Goal: Task Accomplishment & Management: Complete application form

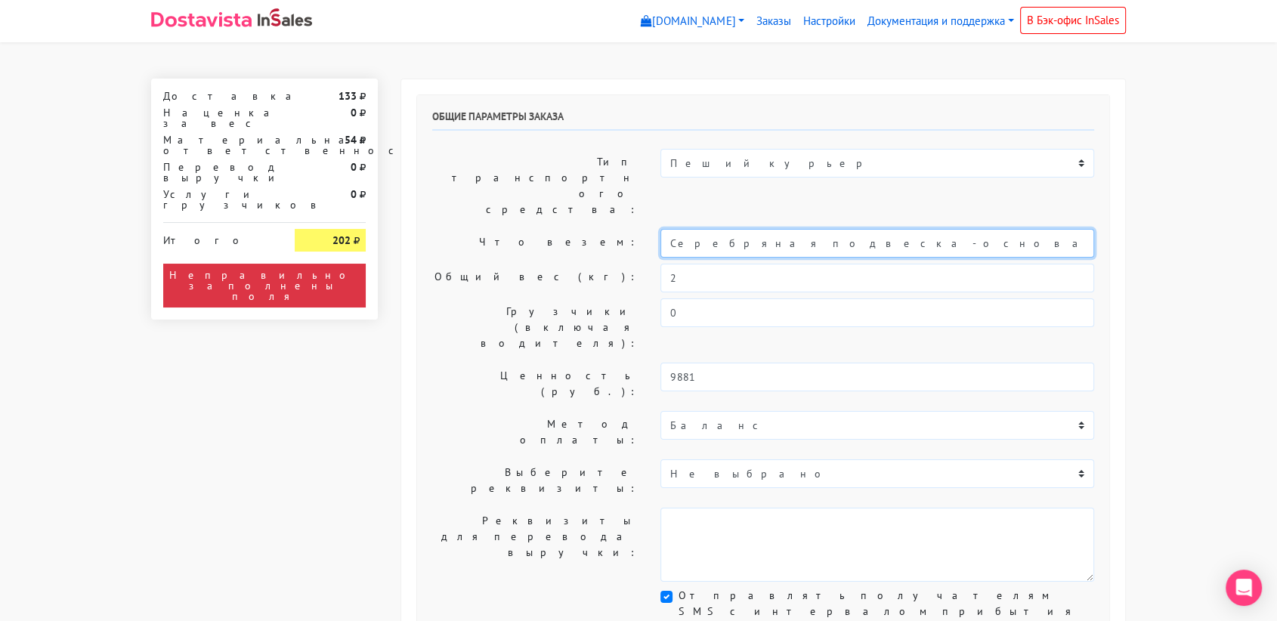
click at [802, 229] on input "Серебряная подвеска-основа «Матрешка» bubble" at bounding box center [877, 243] width 434 height 29
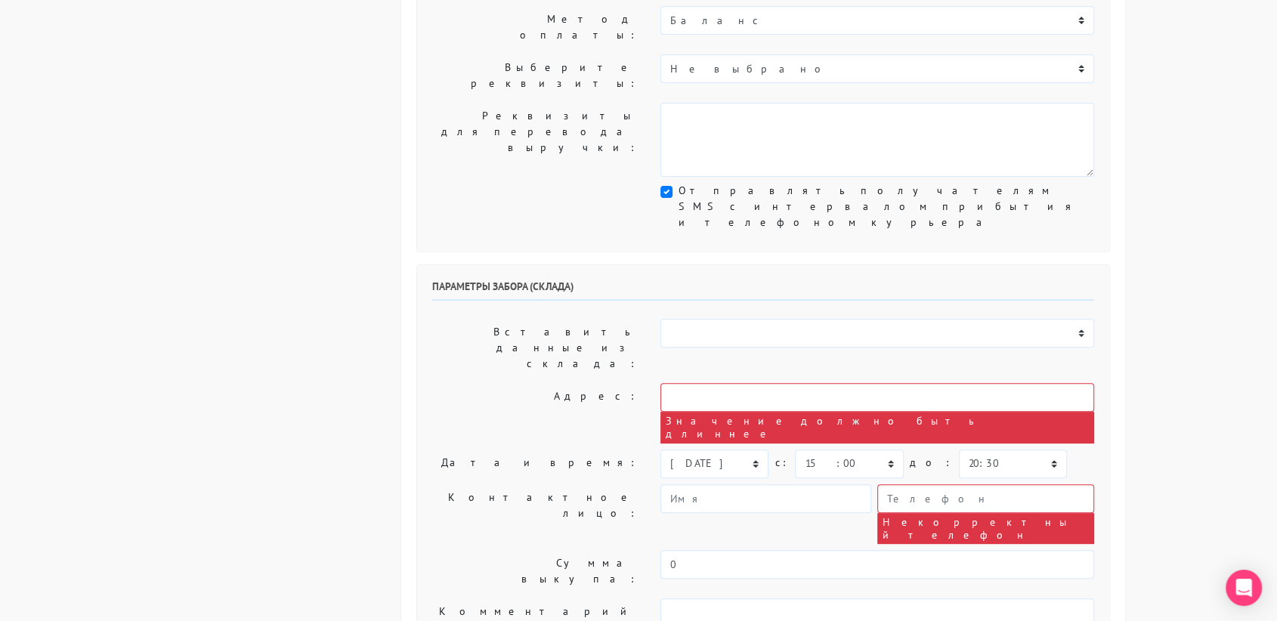
scroll to position [405, 0]
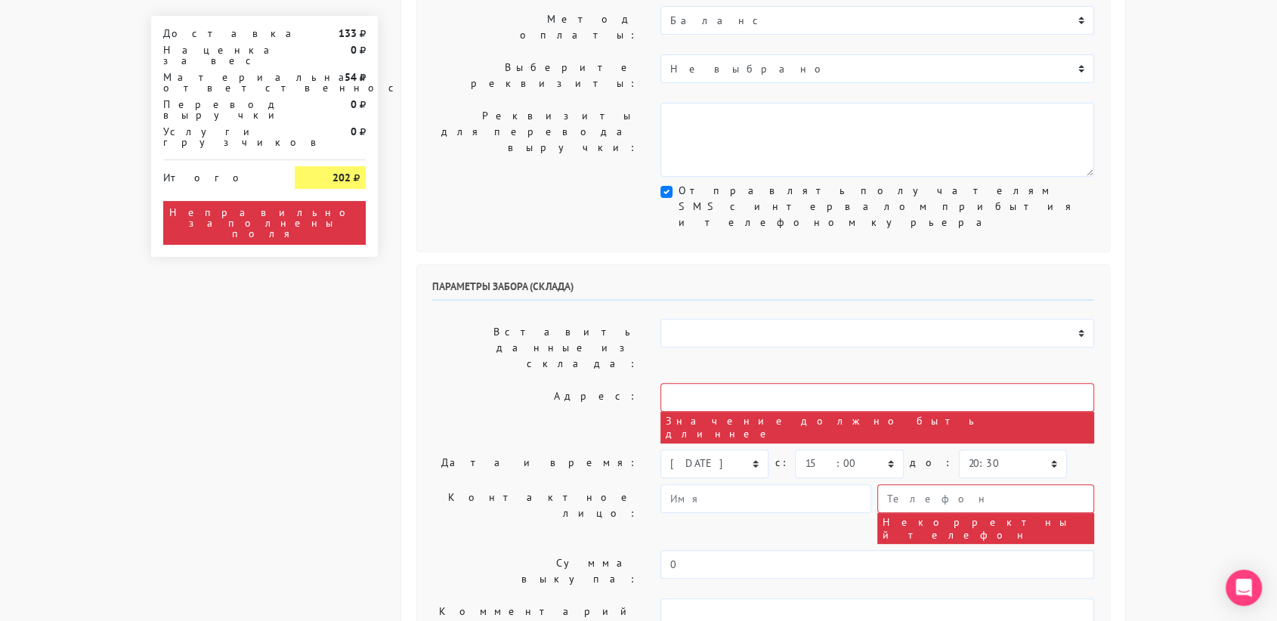
type input "украшение"
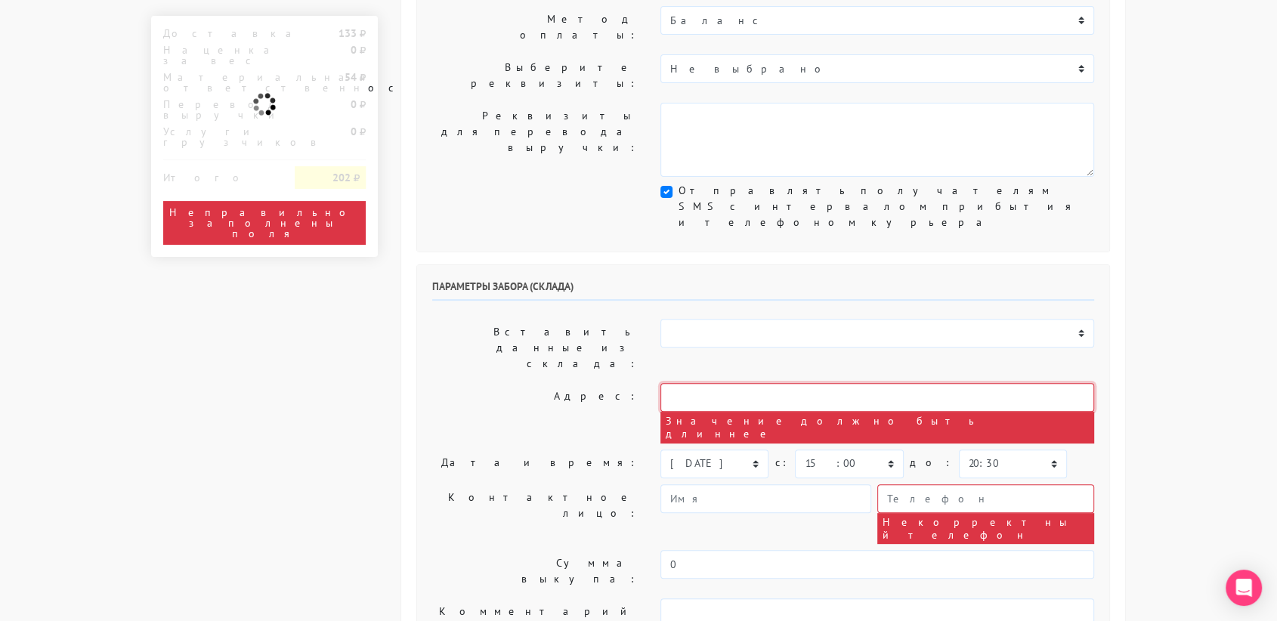
click at [816, 383] on input "text" at bounding box center [877, 397] width 434 height 29
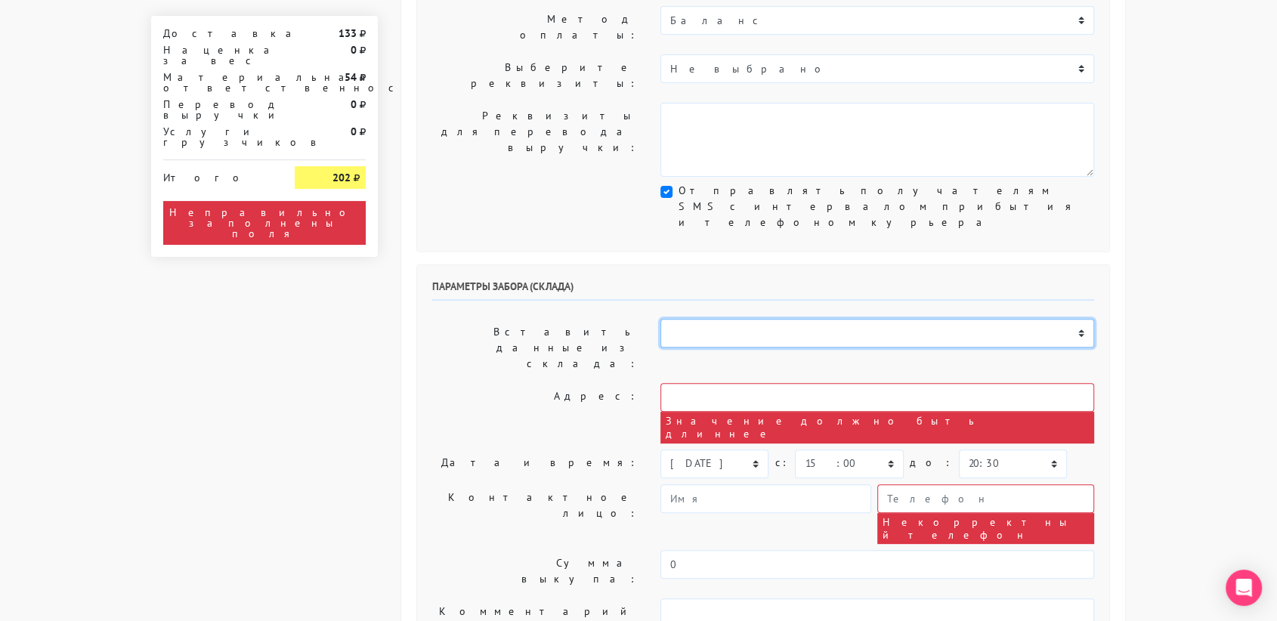
click at [802, 319] on select "Склад [GEOGRAPHIC_DATA] Склад [GEOGRAPHIC_DATA] [GEOGRAPHIC_DATA][PERSON_NAME] …" at bounding box center [877, 333] width 434 height 29
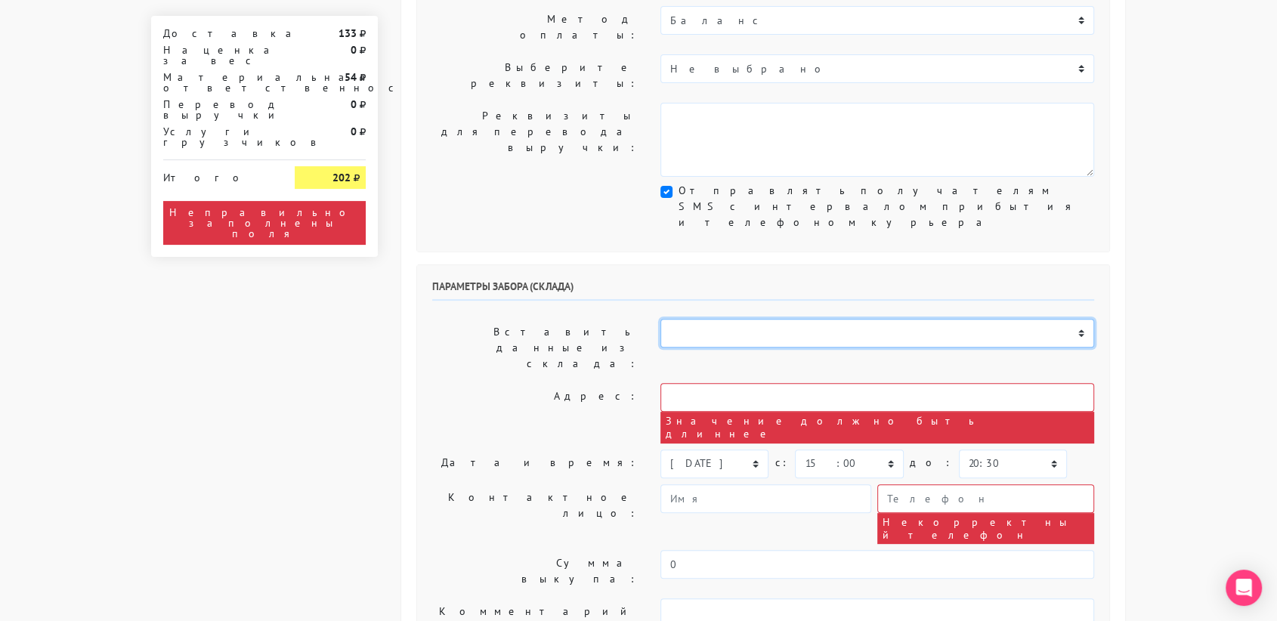
click at [731, 319] on select "Склад [GEOGRAPHIC_DATA] Склад [GEOGRAPHIC_DATA] [GEOGRAPHIC_DATA][PERSON_NAME] …" at bounding box center [877, 333] width 434 height 29
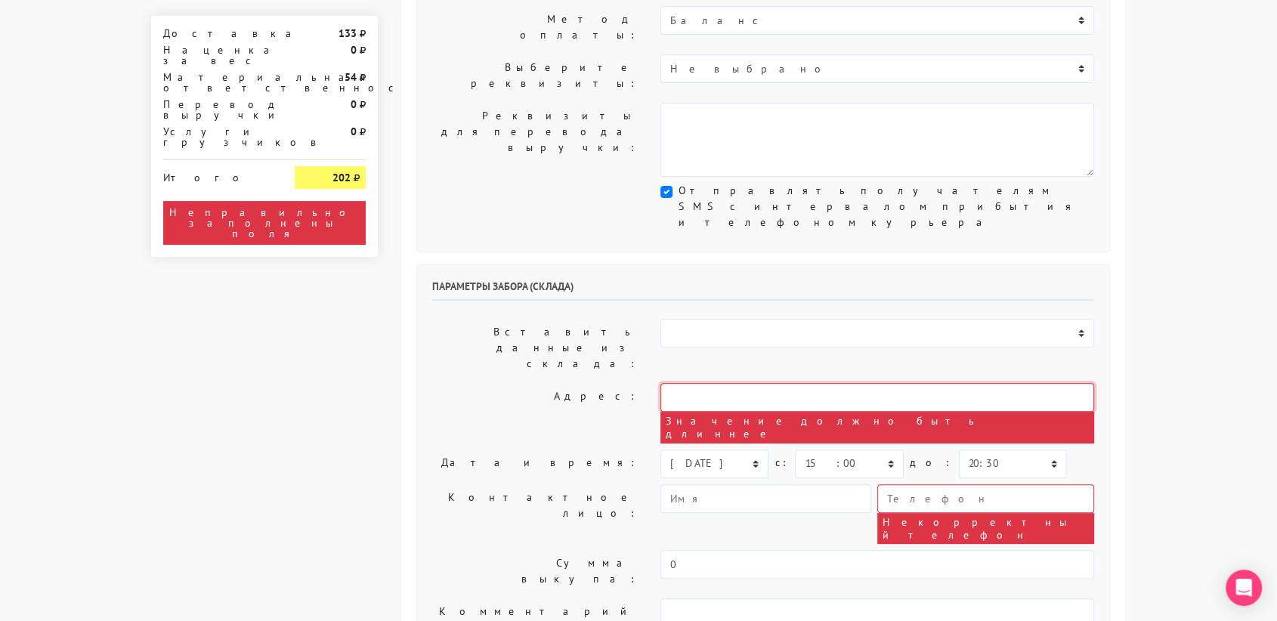
click at [727, 383] on input "text" at bounding box center [877, 397] width 434 height 29
paste input "[STREET_ADDRESS] 1, БЦ «Даниловская мануфактура», корпус «Мещерин», позвонить, …"
type input "[STREET_ADDRESS] 1"
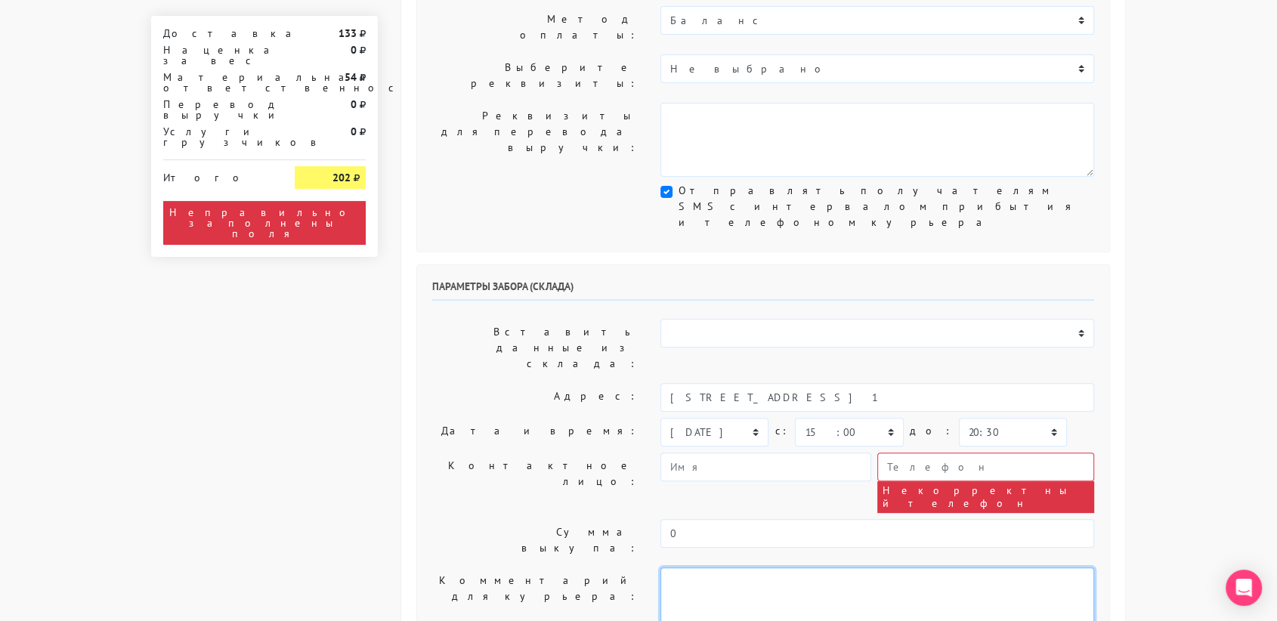
paste textarea "[STREET_ADDRESS] 1, БЦ «Даниловская мануфактура», корпус «Мещерин», позвонить, …"
click at [872, 567] on textarea "[STREET_ADDRESS] 1, БЦ «Даниловская мануфактура», корпус «Мещерин», позвонить, …" at bounding box center [877, 604] width 434 height 74
drag, startPoint x: 918, startPoint y: 406, endPoint x: 783, endPoint y: 398, distance: 134.7
click at [783, 567] on textarea "[STREET_ADDRESS] 1, БЦ «Даниловская мануфактура», корпус «Мещерин», позвонить, …" at bounding box center [877, 604] width 434 height 74
type textarea "[STREET_ADDRESS] 1, БЦ «Даниловская мануфактура», корпус «Мещерин», позвонить, …"
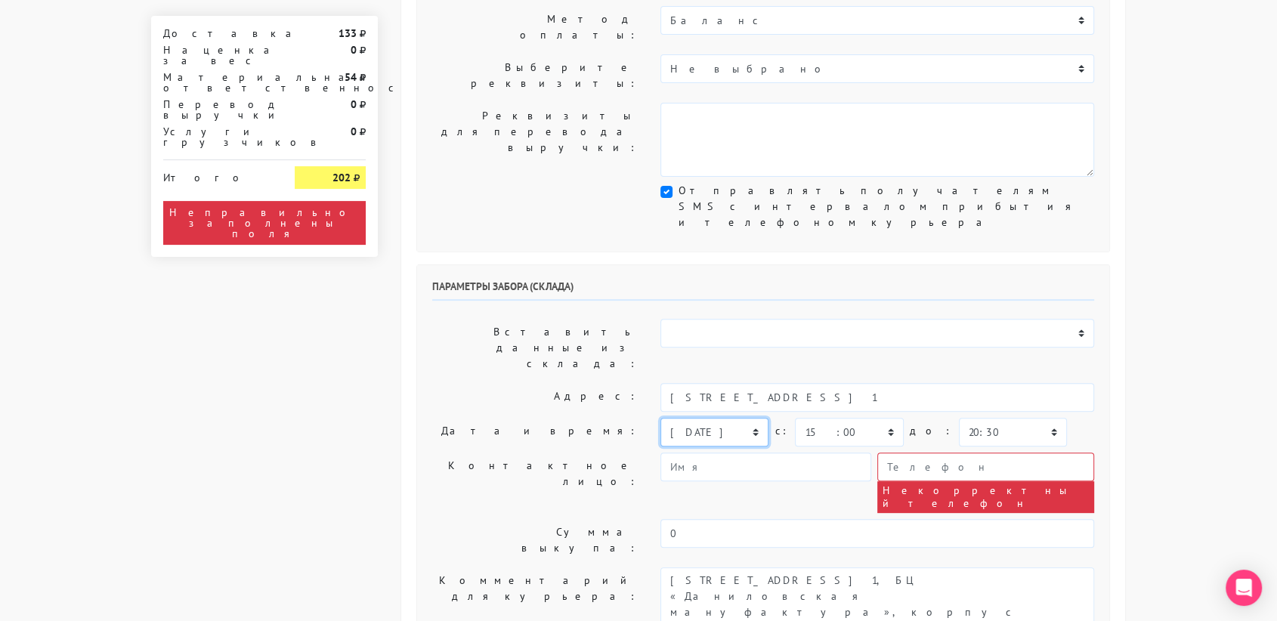
click at [749, 418] on select "[DATE] [DATE] [DATE] [DATE] [DATE] [DATE] [DATE] [DATE] [DATE]" at bounding box center [714, 432] width 108 height 29
select select "[DATE]"
click at [660, 418] on select "[DATE] [DATE] [DATE] [DATE] [DATE] [DATE] [DATE] [DATE] [DATE]" at bounding box center [714, 432] width 108 height 29
click at [1002, 418] on select "00:00 00:30 01:00 01:30 02:00 02:30 03:00 03:30 04:00 04:30 05:00 05:30 06:00 0…" at bounding box center [1013, 432] width 108 height 29
select select "19:00"
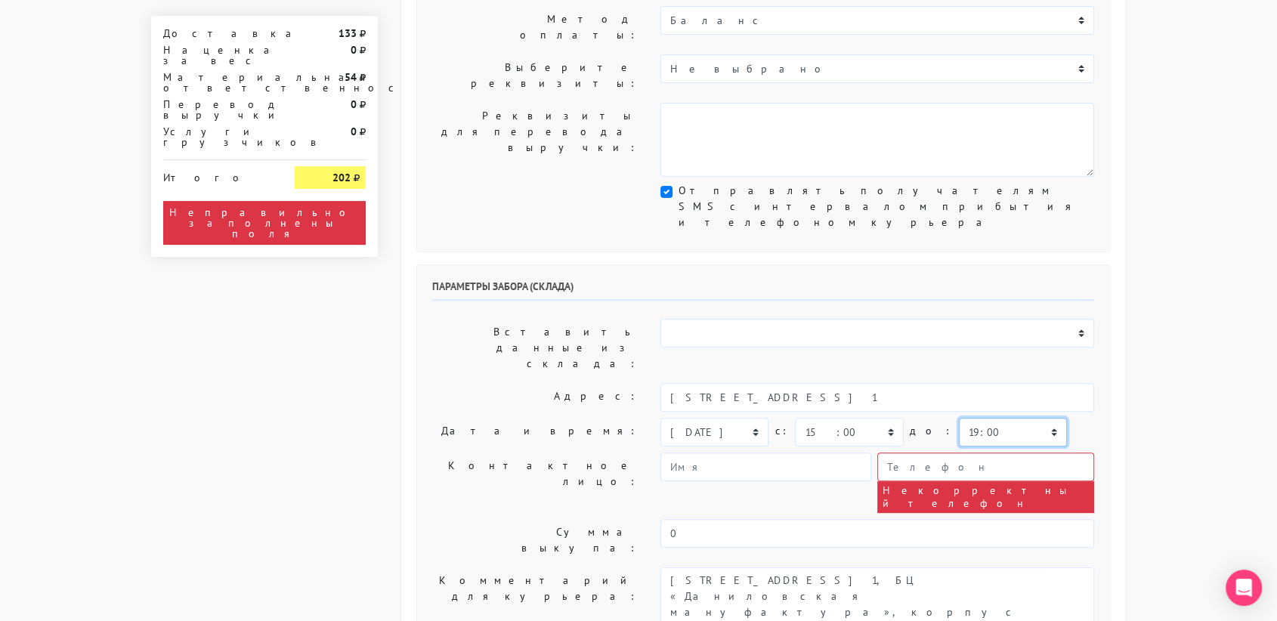
click at [959, 418] on select "00:00 00:30 01:00 01:30 02:00 02:30 03:00 03:30 04:00 04:30 05:00 05:30 06:00 0…" at bounding box center [1013, 432] width 108 height 29
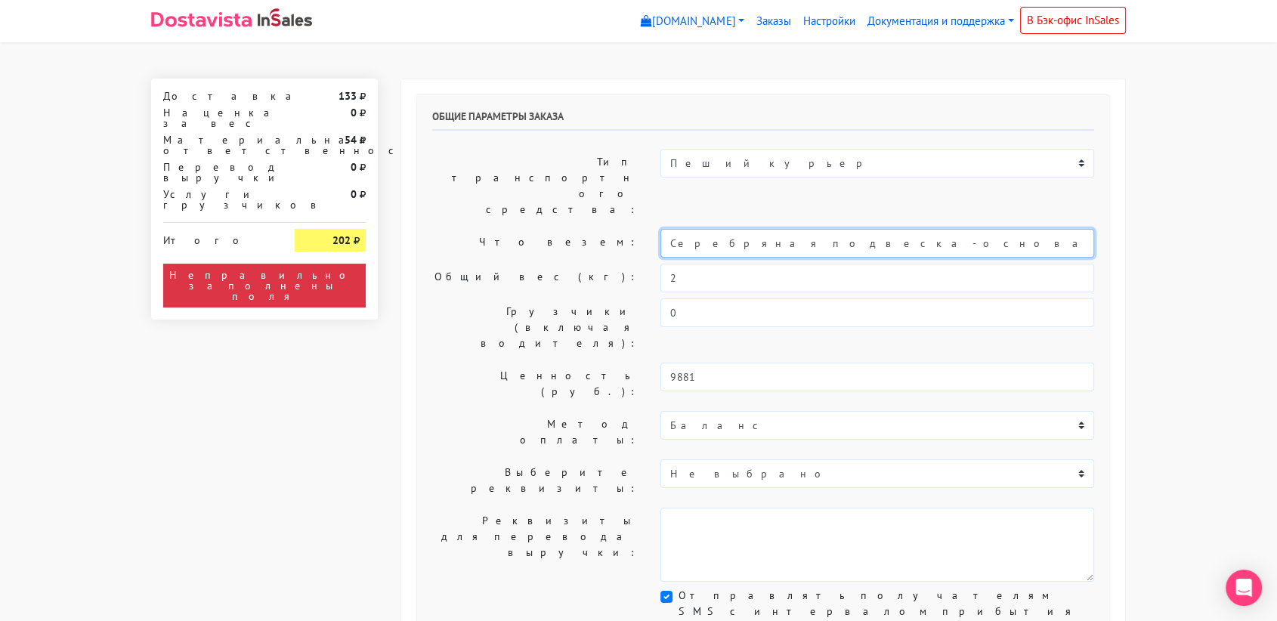
click at [854, 229] on input "Серебряная подвеска-основа «Матрешка» bubble" at bounding box center [877, 243] width 434 height 29
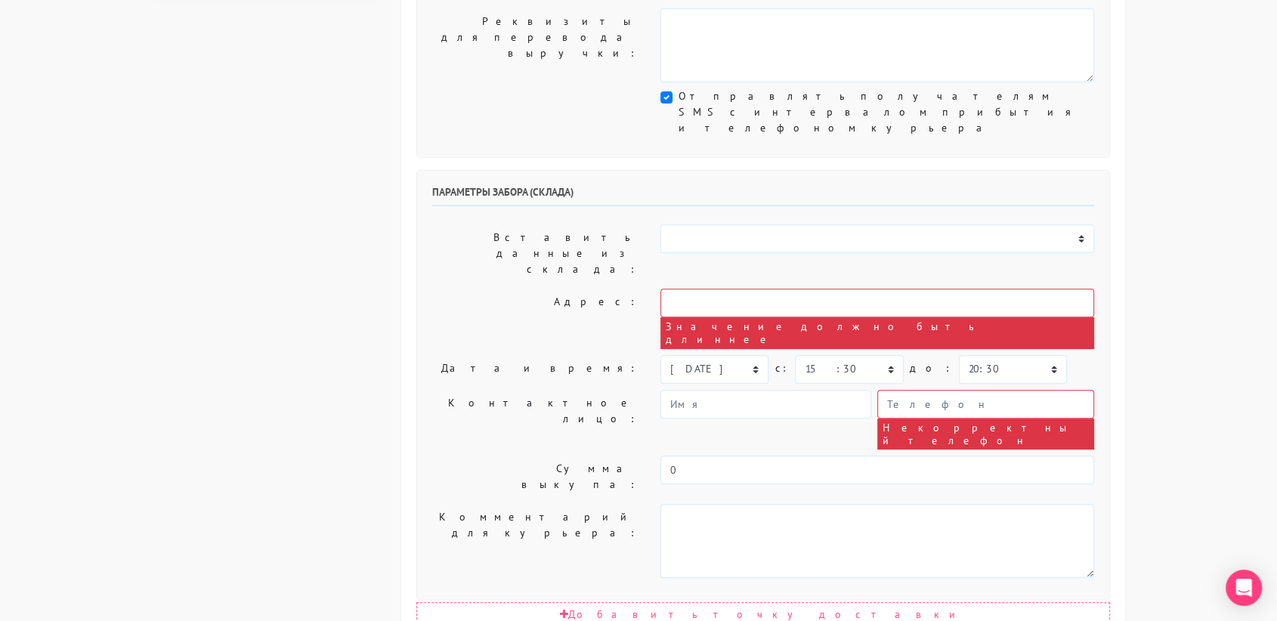
type input "украшение"
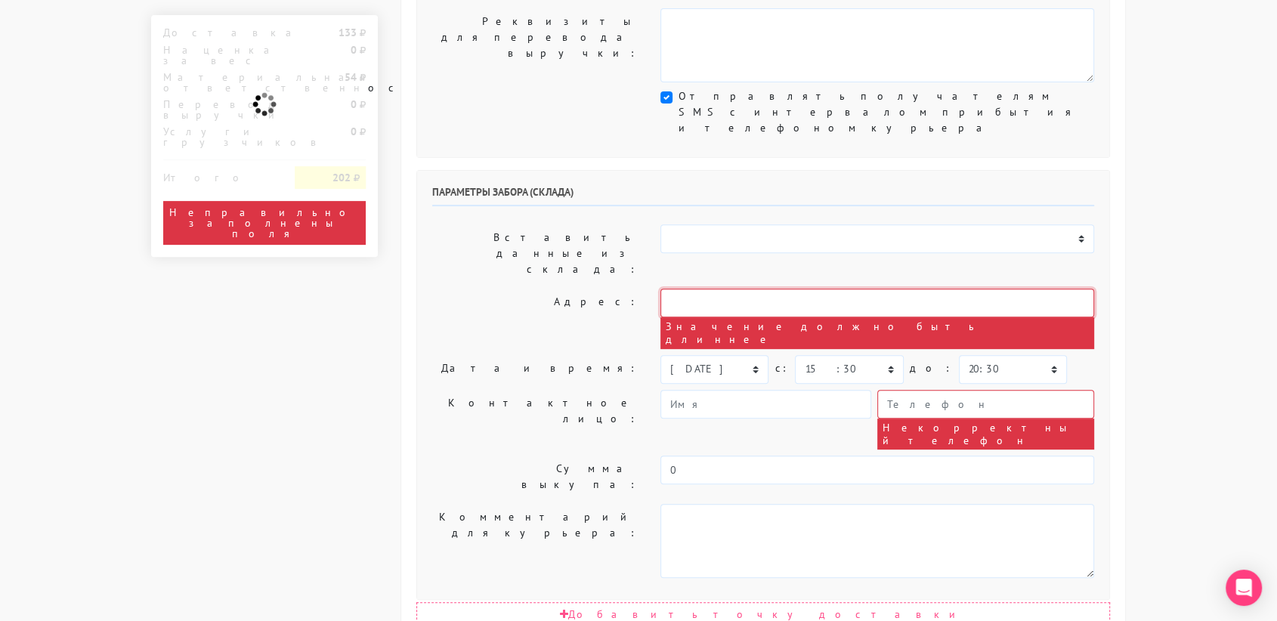
scroll to position [500, 0]
click at [925, 288] on input "text" at bounding box center [877, 302] width 434 height 29
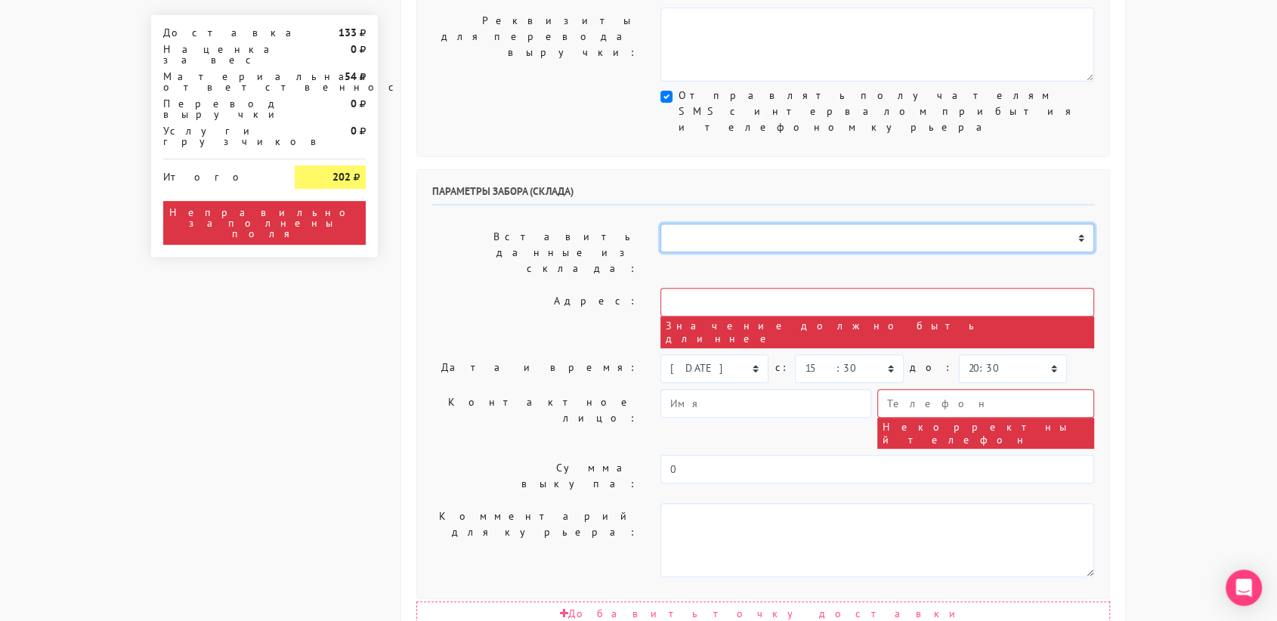
click at [857, 224] on select "Склад [GEOGRAPHIC_DATA] Склад [GEOGRAPHIC_DATA] [GEOGRAPHIC_DATA][PERSON_NAME] …" at bounding box center [877, 238] width 434 height 29
select select "1019"
click at [660, 224] on select "Склад [GEOGRAPHIC_DATA] Склад [GEOGRAPHIC_DATA] [GEOGRAPHIC_DATA][PERSON_NAME] …" at bounding box center [877, 238] width 434 height 29
type input "г Москва, ул Никольская, д 10/2 стр 2Б"
select select "11:00"
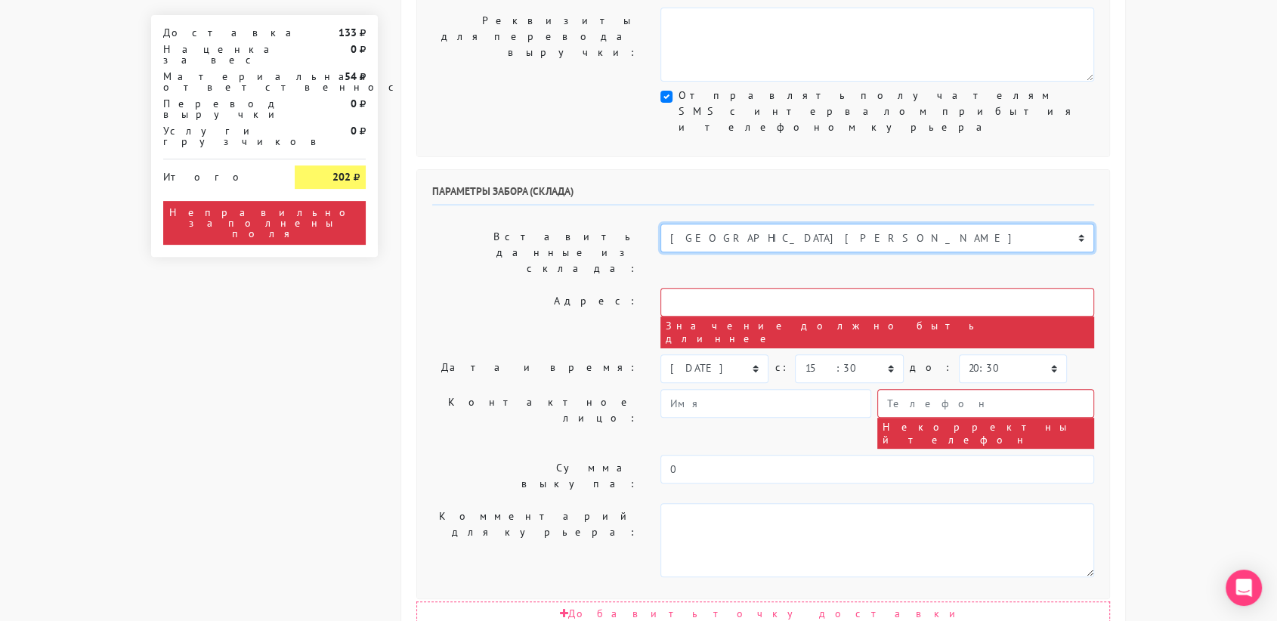
select select "21:00"
type input "89251806702"
type textarea "Магазин серебряных украшений SBLESKOM (вход со стороны Большого Черкасского пер…"
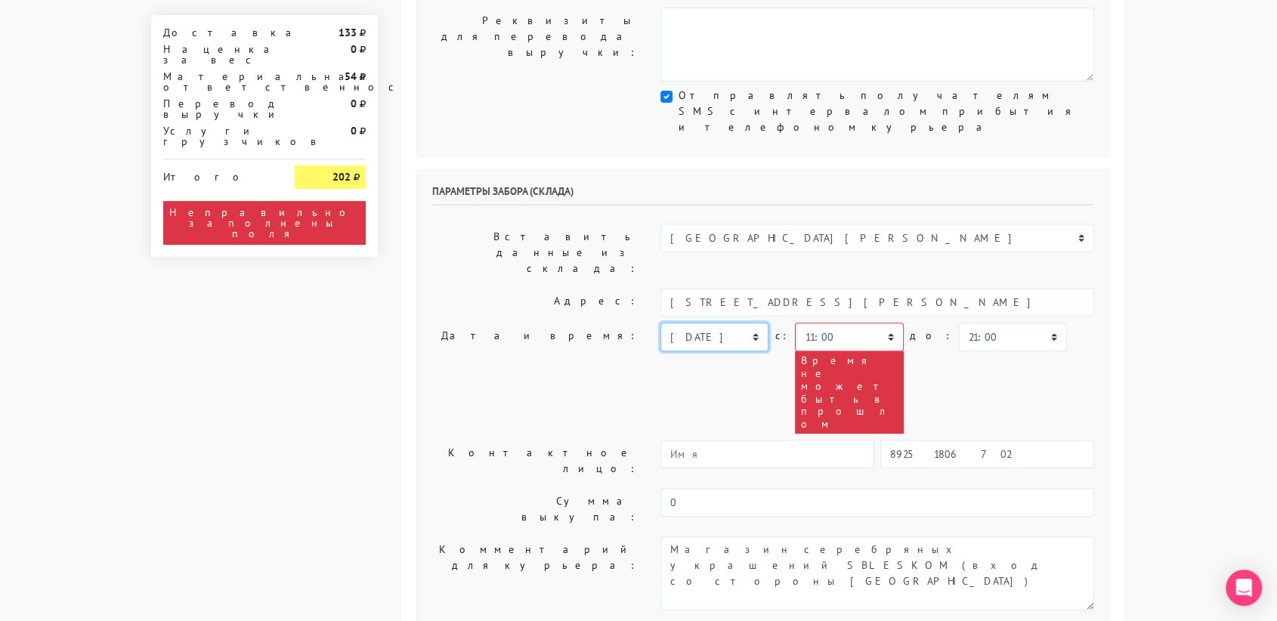
click at [744, 323] on select "[DATE] [DATE] [DATE] [DATE] [DATE] [DATE] [DATE] [DATE] [DATE]" at bounding box center [714, 337] width 108 height 29
select select "[DATE]"
click at [660, 323] on select "[DATE] [DATE] [DATE] [DATE] [DATE] [DATE] [DATE] [DATE] [DATE]" at bounding box center [714, 337] width 108 height 29
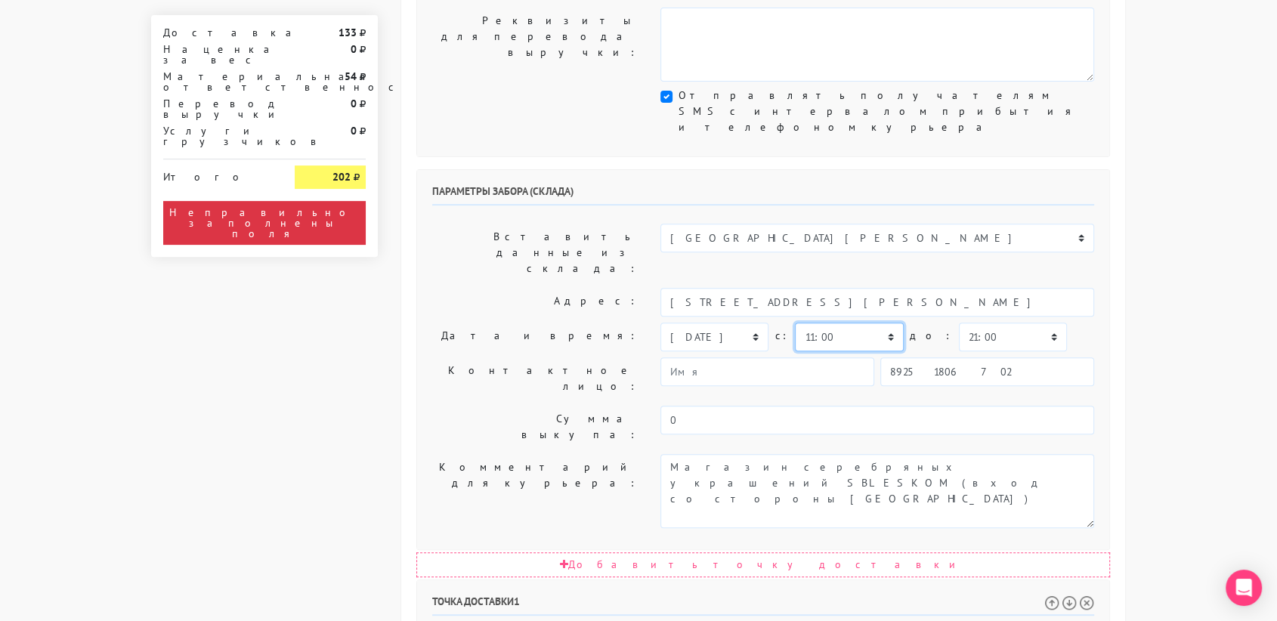
click at [848, 323] on select "00:00 00:30 01:00 01:30 02:00 02:30 03:00 03:30 04:00 04:30 05:00 05:30 06:00 0…" at bounding box center [849, 337] width 108 height 29
select select "14:30"
click at [795, 323] on select "00:00 00:30 01:00 01:30 02:00 02:30 03:00 03:30 04:00 04:30 05:00 05:30 06:00 0…" at bounding box center [849, 337] width 108 height 29
click at [971, 323] on select "00:00 00:30 01:00 01:30 02:00 02:30 03:00 03:30 04:00 04:30 05:00 05:30 06:00 0…" at bounding box center [1013, 337] width 108 height 29
select select "15:00"
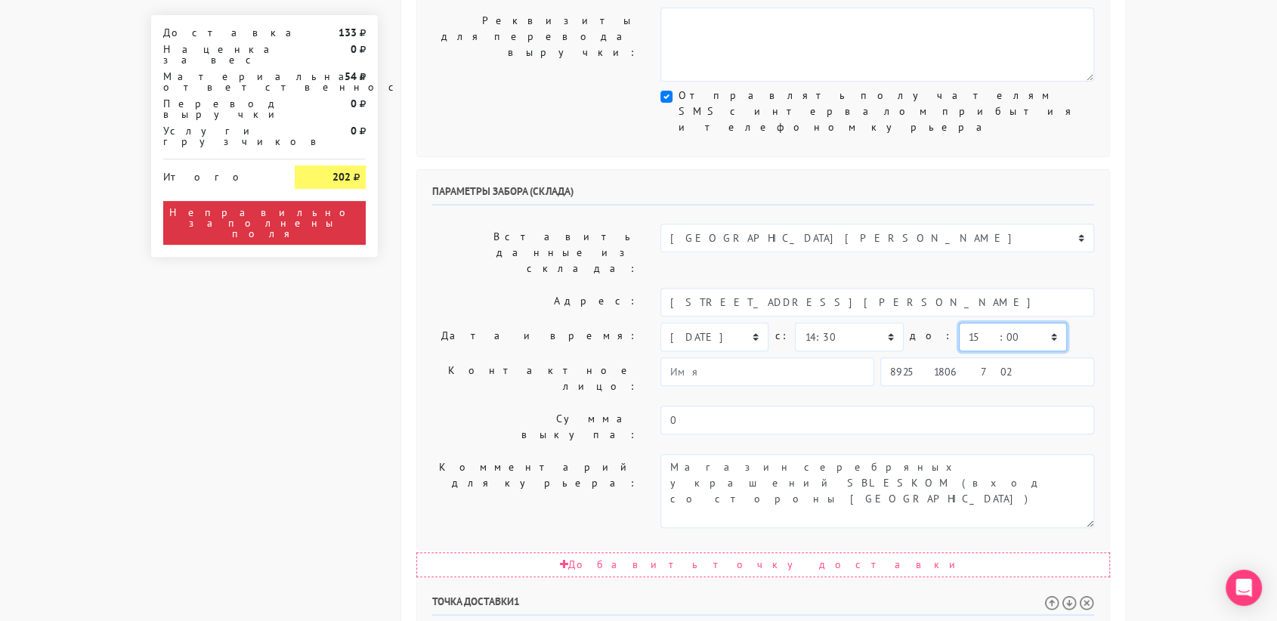
click at [959, 323] on select "00:00 00:30 01:00 01:30 02:00 02:30 03:00 03:30 04:00 04:30 05:00 05:30 06:00 0…" at bounding box center [1013, 337] width 108 height 29
click at [962, 357] on input "89251806702" at bounding box center [987, 371] width 214 height 29
type input "9234448187"
type input "Юлия"
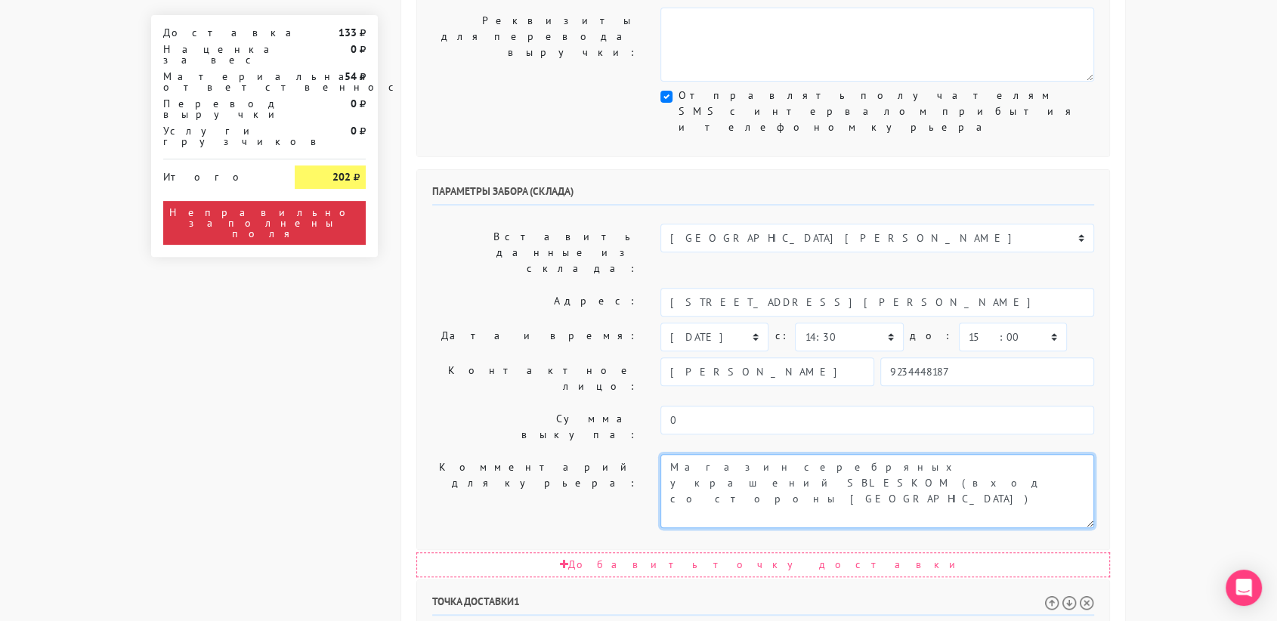
click at [877, 454] on textarea "Магазин серебряных украшений SBLESKOM (вход со стороны Большого Черкасского пер…" at bounding box center [877, 491] width 434 height 74
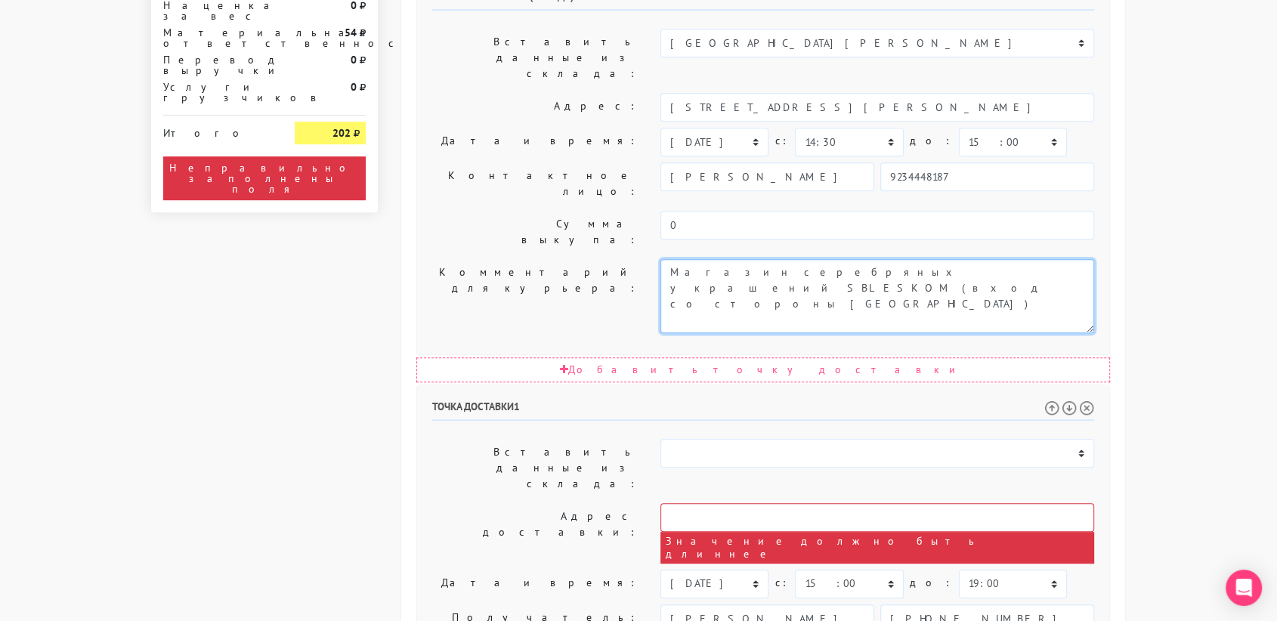
scroll to position [699, 0]
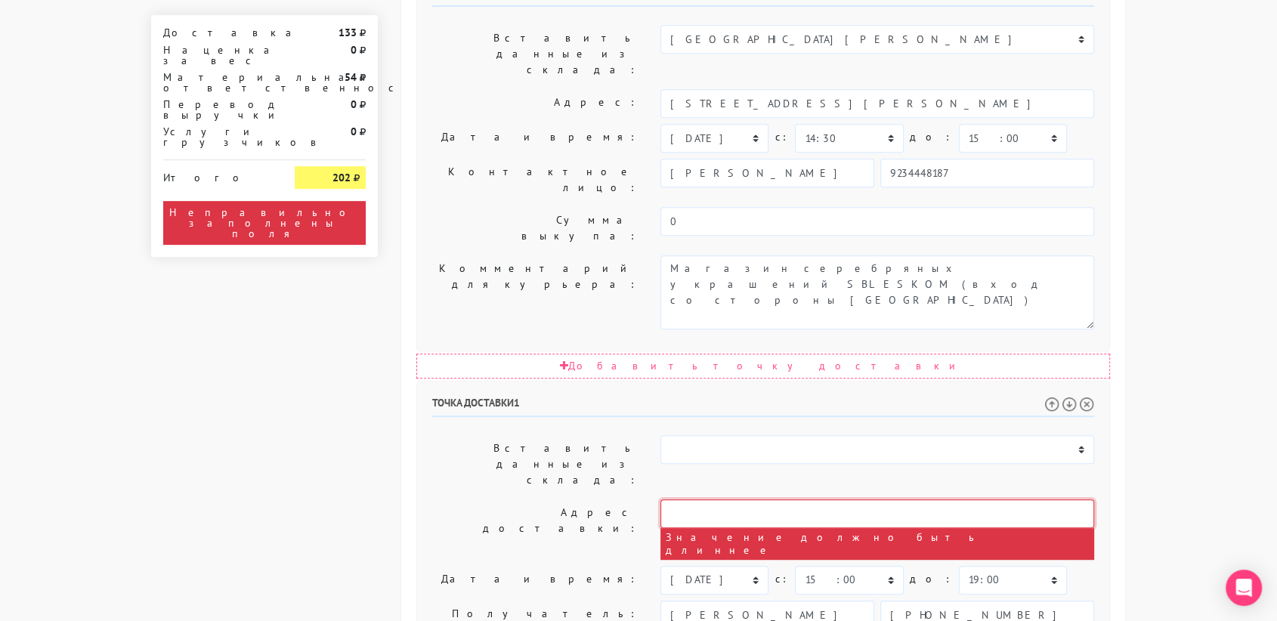
click at [747, 499] on input "text" at bounding box center [877, 513] width 434 height 29
paste input "[STREET_ADDRESS] 1, БЦ «Даниловская мануфактура», корпус «Мещерин», позвонить, …"
type input "[STREET_ADDRESS] 1"
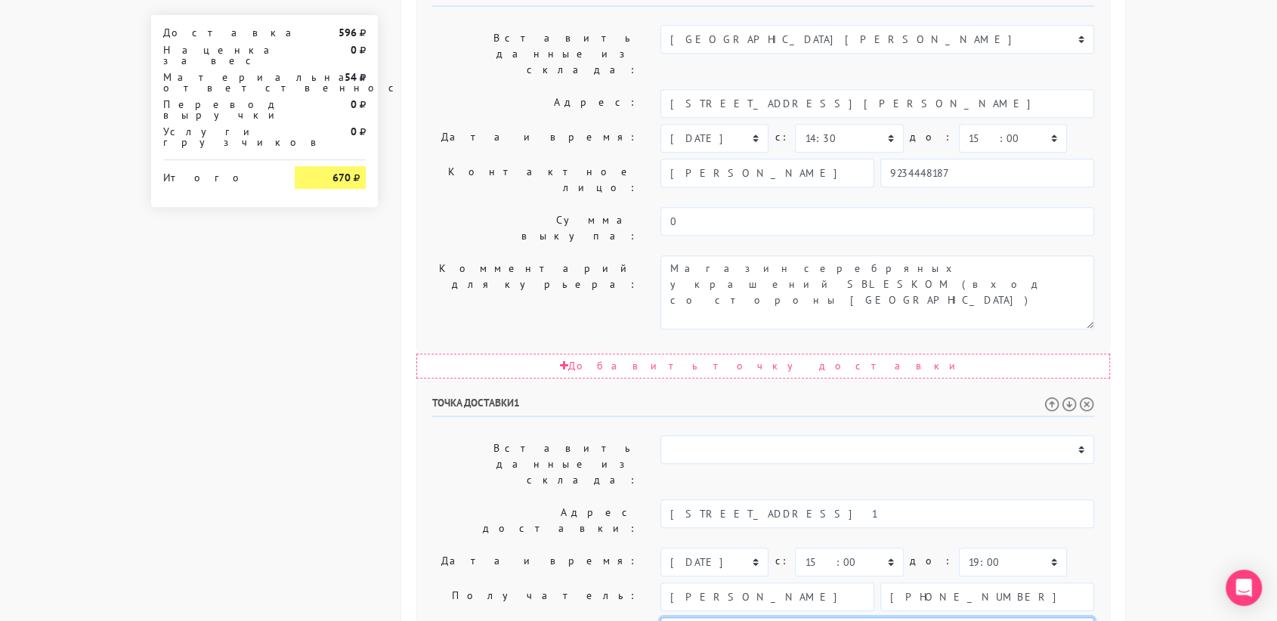
paste textarea "[STREET_ADDRESS] 1, БЦ «Даниловская мануфактура», корпус «Мещерин», позвонить, …"
drag, startPoint x: 920, startPoint y: 418, endPoint x: 798, endPoint y: 415, distance: 122.4
type textarea "Позвонить получателю за 1 час. Варшавское ш., 9, стр. 1, БЦ «Даниловская мануфа…"
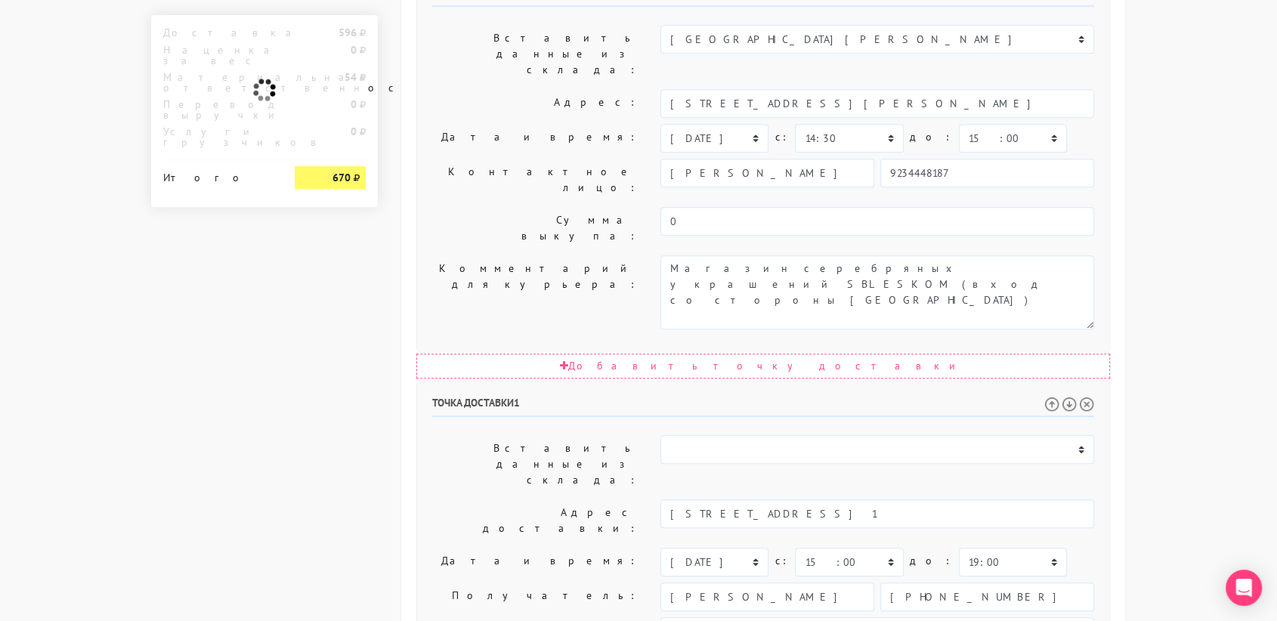
click at [1113, 335] on div "Общие параметры заказа Тип транспортного средства: Пеший курьер Легковой автомо…" at bounding box center [763, 186] width 724 height 1610
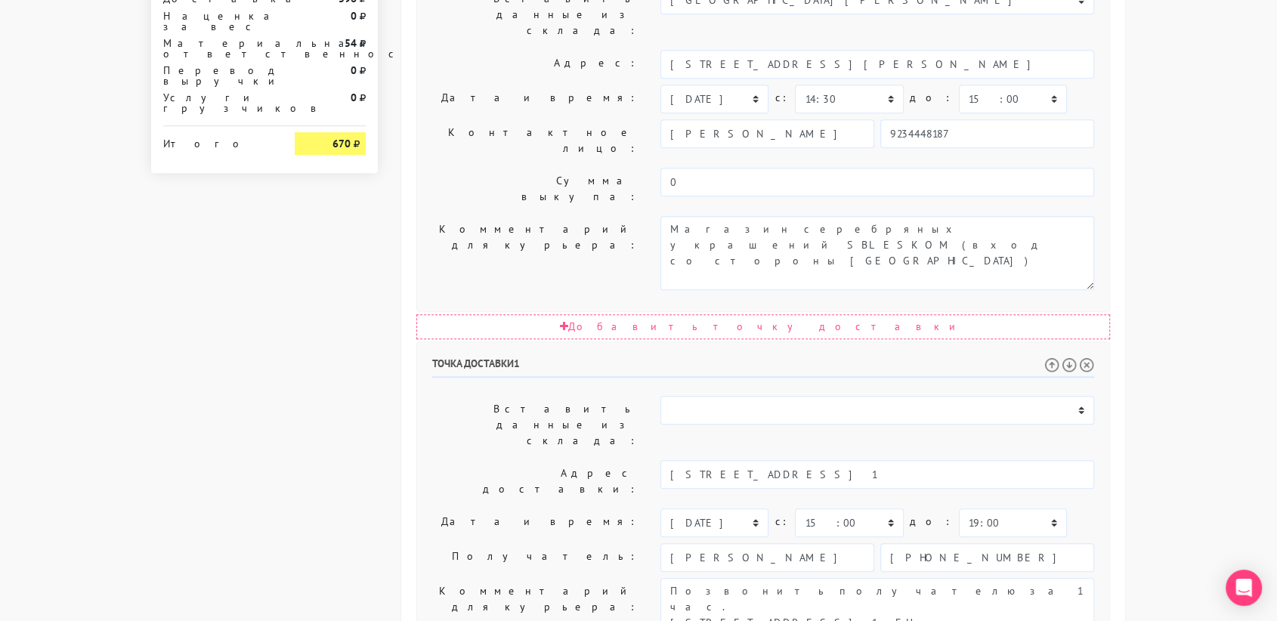
scroll to position [770, 0]
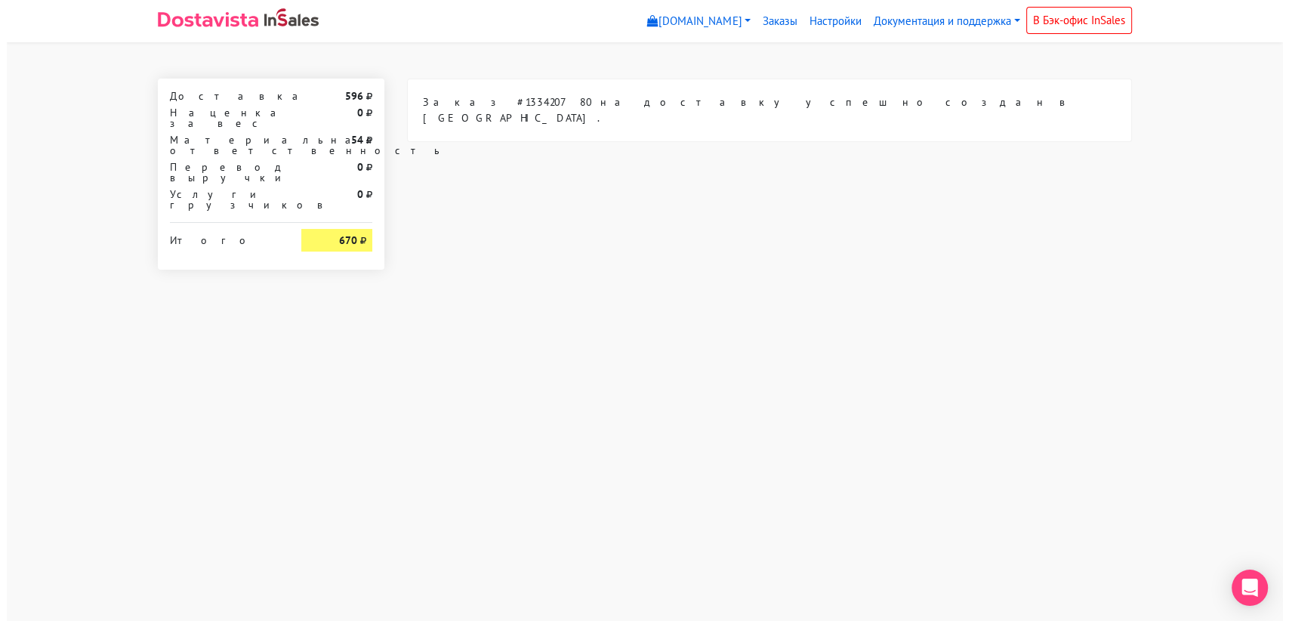
scroll to position [0, 0]
